Goal: Transaction & Acquisition: Book appointment/travel/reservation

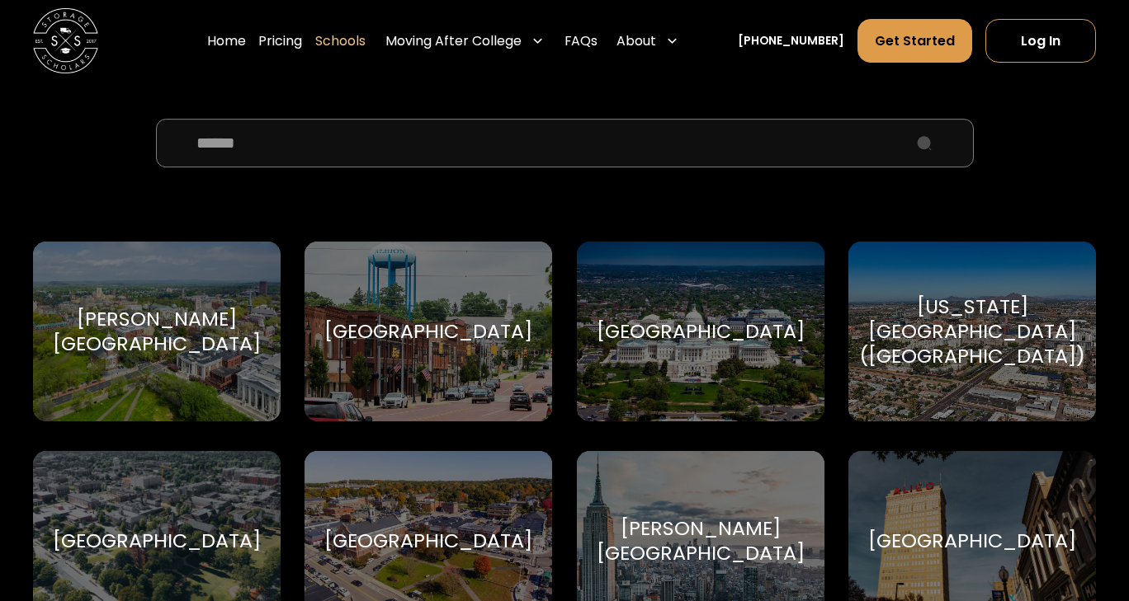
scroll to position [625, 0]
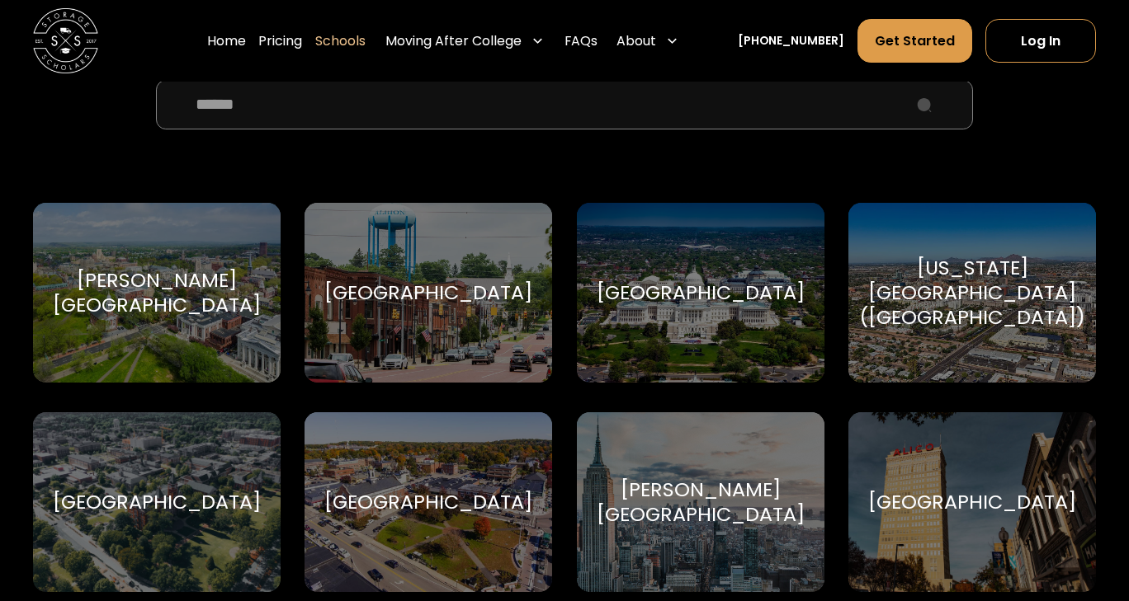
click at [543, 122] on input "School Select Form" at bounding box center [565, 104] width 818 height 49
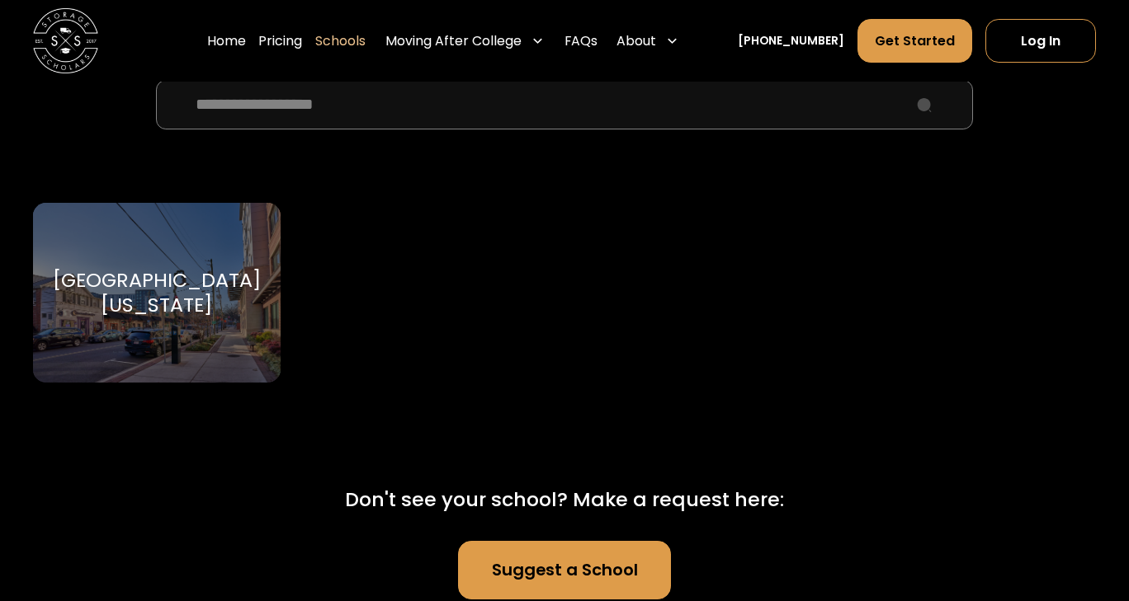
type input "**********"
click at [162, 280] on div "[GEOGRAPHIC_DATA][US_STATE]" at bounding box center [156, 292] width 208 height 49
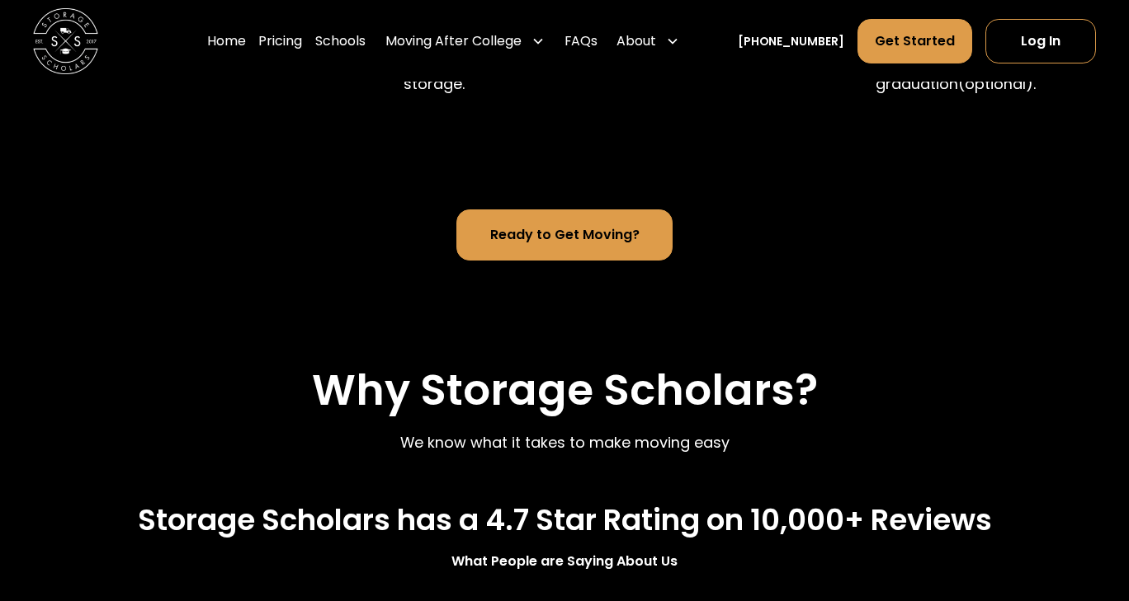
scroll to position [1383, 0]
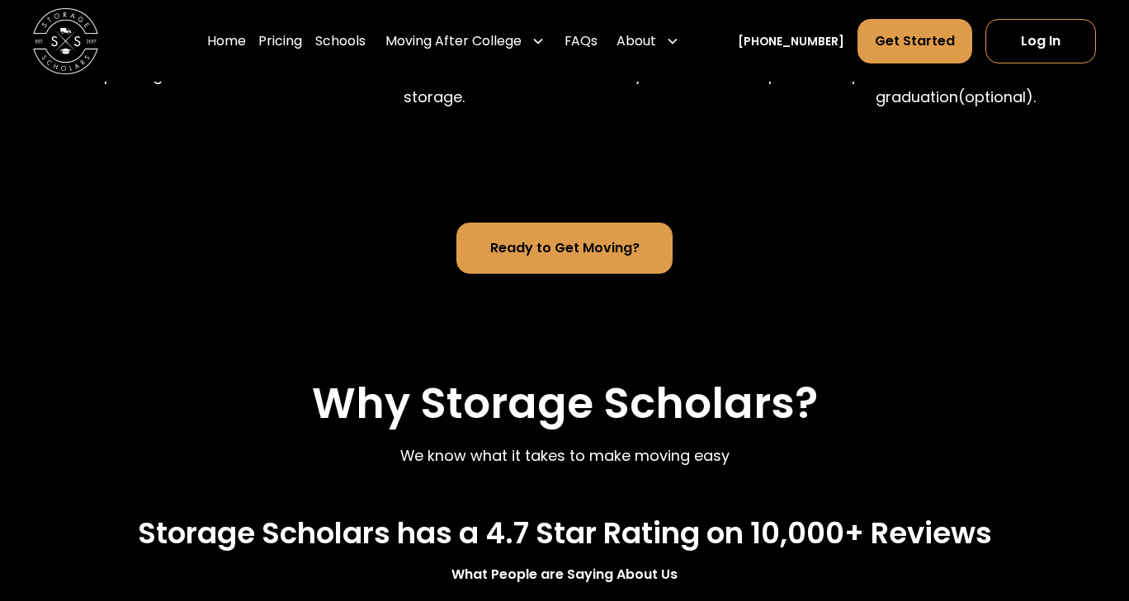
click at [540, 274] on link "Ready to Get Moving?" at bounding box center [564, 248] width 216 height 51
